Goal: Task Accomplishment & Management: Manage account settings

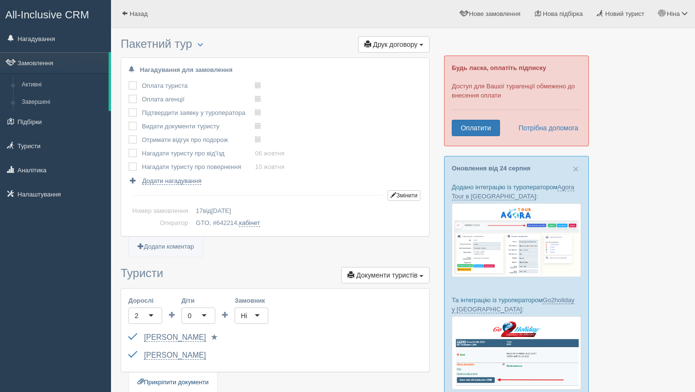
click at [184, 383] on link "Прикріпити документи" at bounding box center [173, 383] width 88 height 20
type input "C:\fakepath\ДОГОВІР №17 на туристичне обслуговування.pdf"
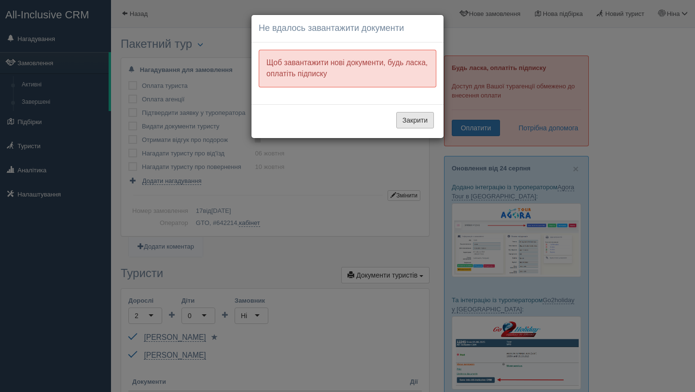
click at [416, 120] on button "Закрити" at bounding box center [415, 120] width 38 height 16
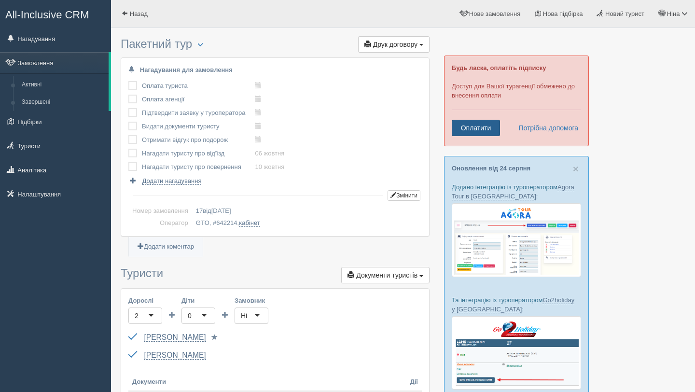
click at [486, 128] on link "Оплатити" at bounding box center [476, 128] width 48 height 16
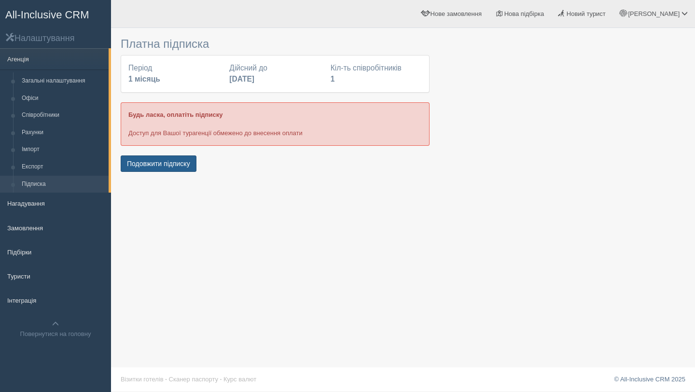
click at [175, 164] on button "Подовжити підписку" at bounding box center [159, 163] width 76 height 16
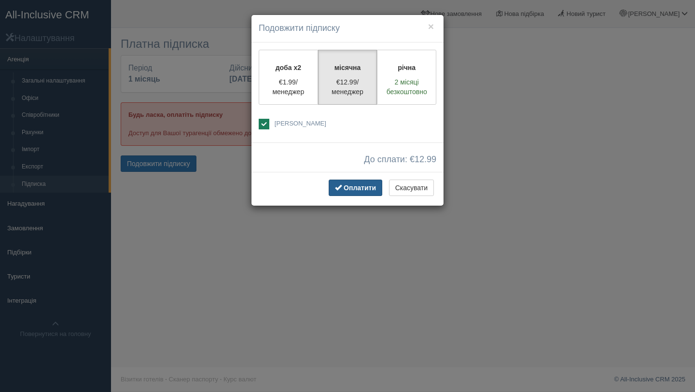
click at [361, 188] on span "Оплатити" at bounding box center [360, 188] width 32 height 8
